Goal: Information Seeking & Learning: Learn about a topic

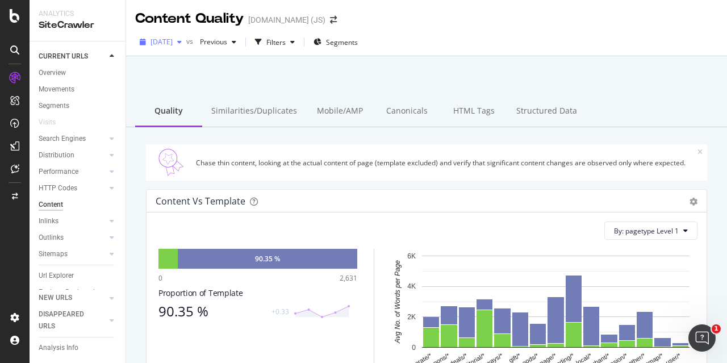
click at [173, 42] on span "[DATE]" at bounding box center [162, 42] width 22 height 10
click at [313, 80] on div at bounding box center [427, 85] width 574 height 48
click at [299, 39] on div "button" at bounding box center [293, 42] width 14 height 7
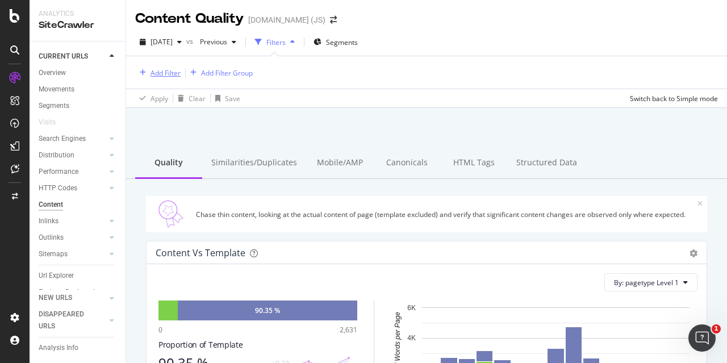
click at [161, 74] on div "Add Filter" at bounding box center [166, 73] width 30 height 10
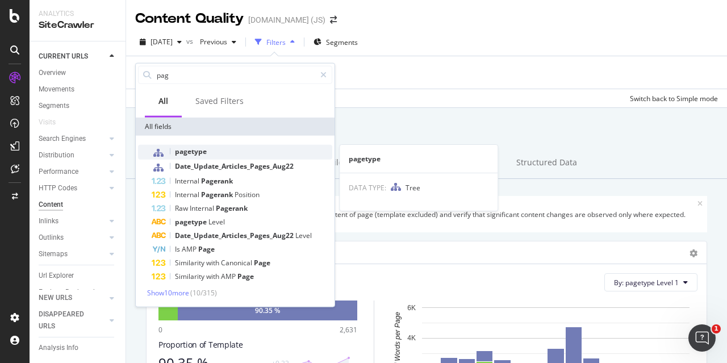
type input "pag"
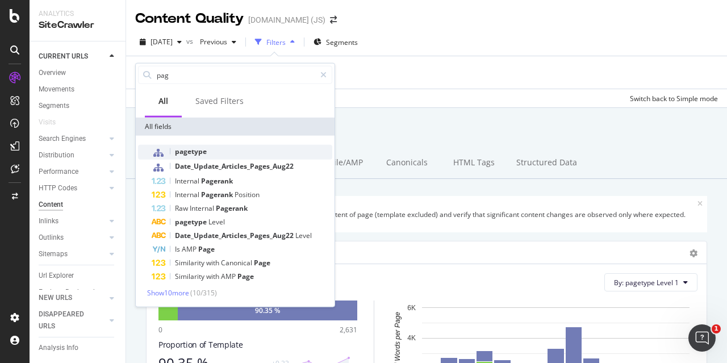
click at [196, 148] on span "pagetype" at bounding box center [191, 152] width 32 height 10
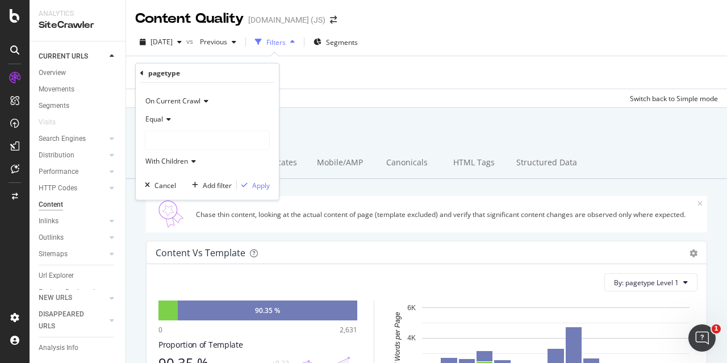
click at [178, 144] on div at bounding box center [207, 140] width 124 height 18
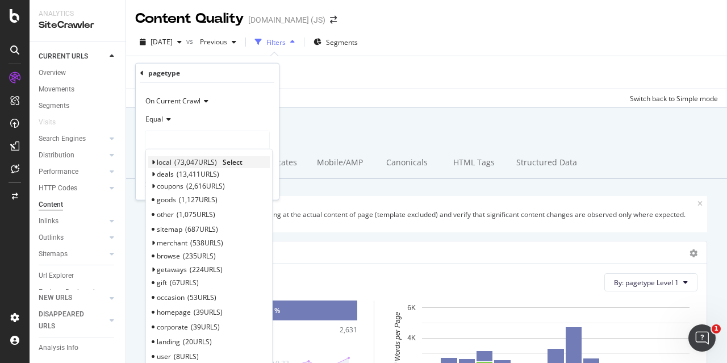
click at [181, 162] on span "73,047 URLS" at bounding box center [195, 162] width 43 height 10
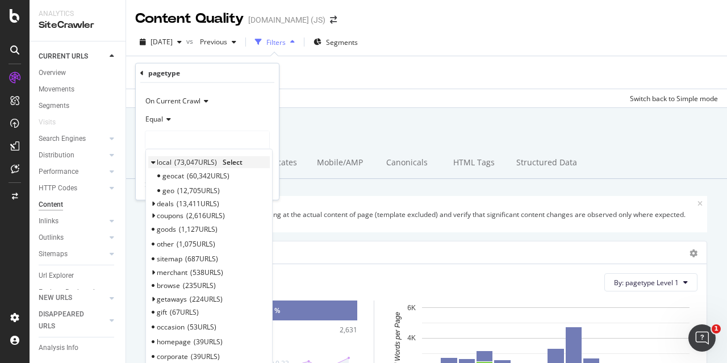
click at [231, 159] on span "Select" at bounding box center [233, 162] width 20 height 10
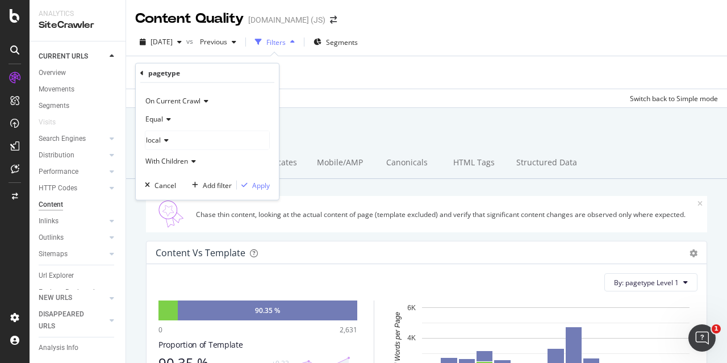
click at [270, 181] on div "On Current Crawl Equal local With Children Cancel Add filter Apply" at bounding box center [207, 141] width 143 height 117
drag, startPoint x: 259, startPoint y: 181, endPoint x: 265, endPoint y: 173, distance: 10.1
click at [259, 182] on div "Apply" at bounding box center [261, 185] width 18 height 10
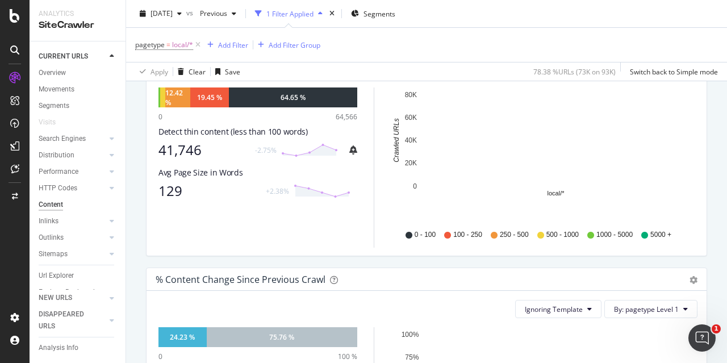
scroll to position [227, 0]
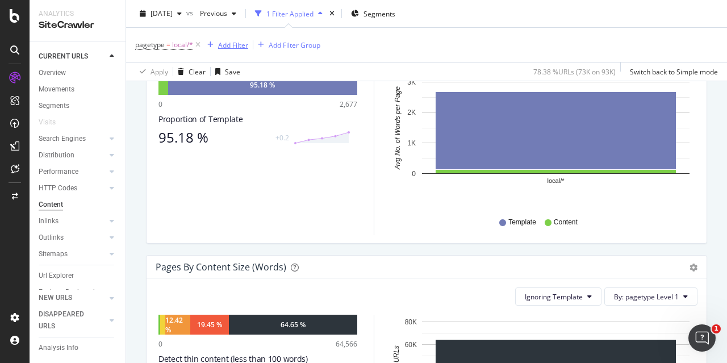
click at [237, 43] on div "Add Filter" at bounding box center [233, 45] width 30 height 10
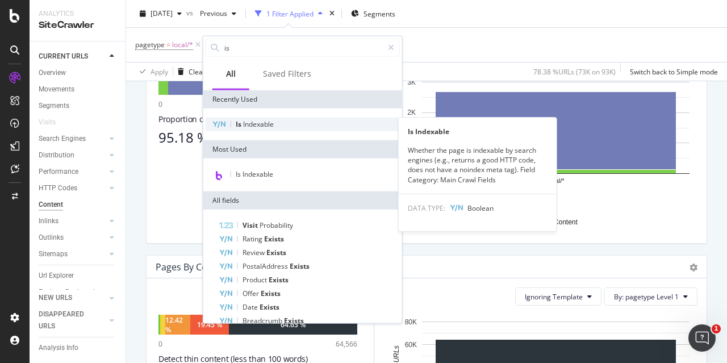
type input "is"
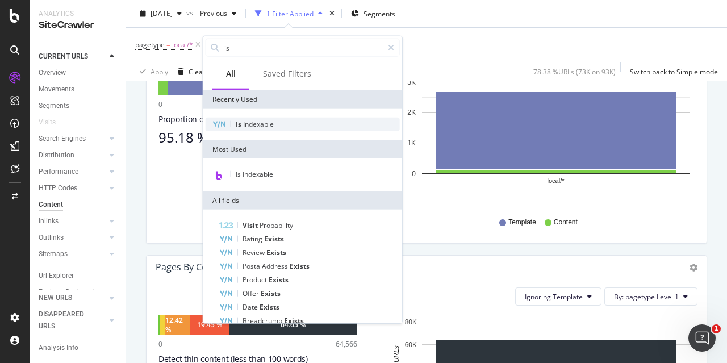
click at [280, 124] on div "Is Indexable" at bounding box center [303, 125] width 194 height 14
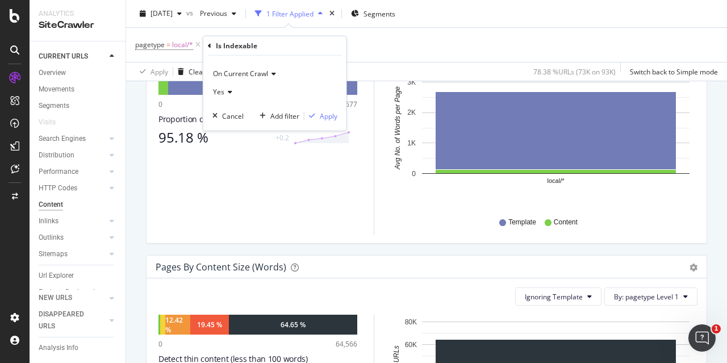
click at [230, 94] on icon at bounding box center [228, 92] width 8 height 7
click at [234, 127] on div "No" at bounding box center [276, 130] width 122 height 15
click at [327, 116] on div "Apply" at bounding box center [329, 116] width 18 height 10
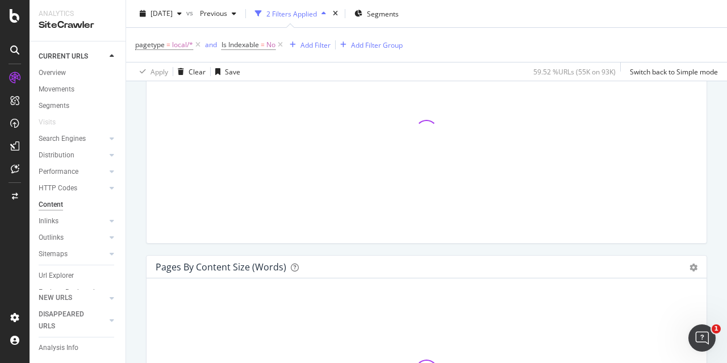
scroll to position [398, 0]
